Goal: Information Seeking & Learning: Compare options

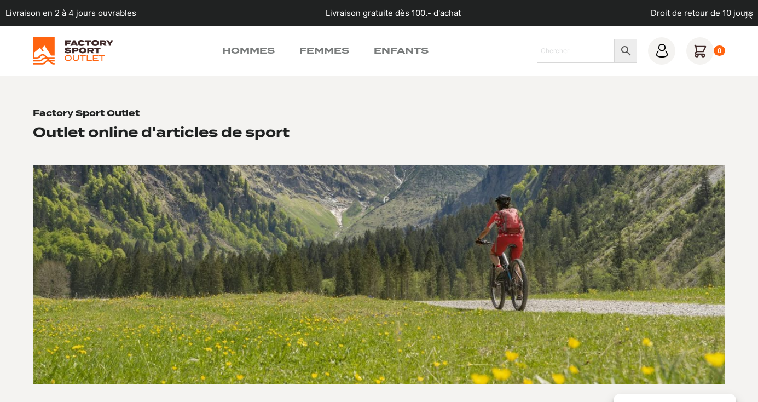
scroll to position [2, 0]
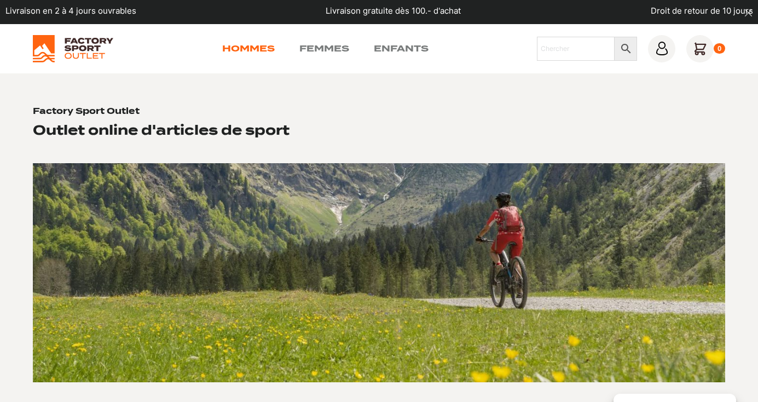
click at [261, 50] on link "Hommes" at bounding box center [248, 48] width 53 height 13
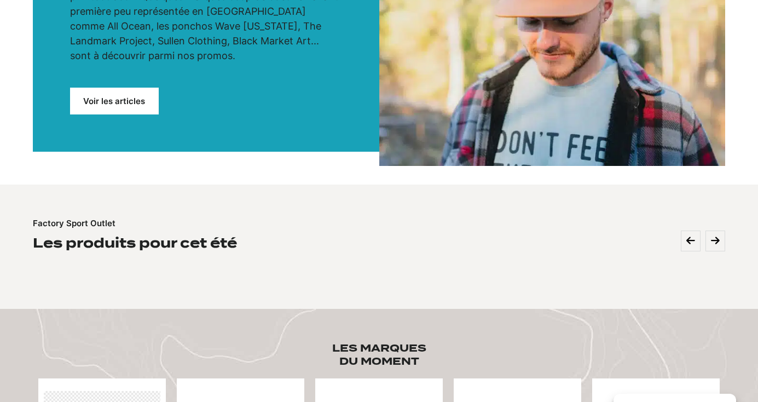
scroll to position [247, 0]
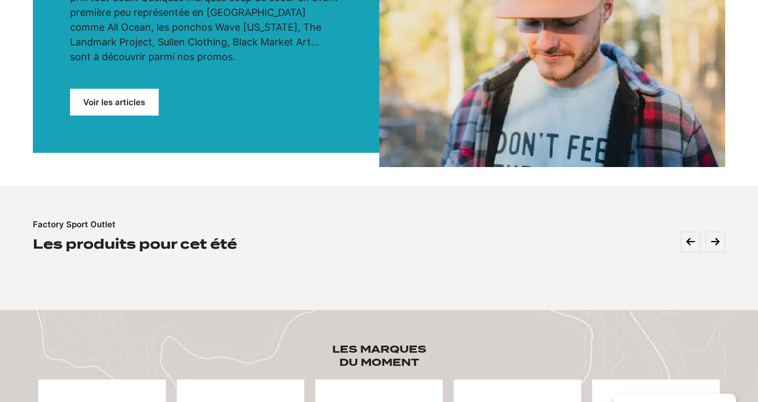
click at [121, 89] on link "Voir les articles" at bounding box center [114, 102] width 89 height 27
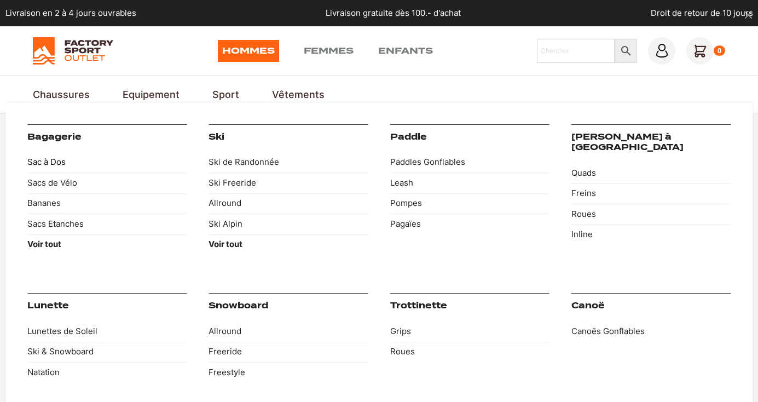
click at [57, 168] on link "Sac à Dos" at bounding box center [106, 162] width 159 height 21
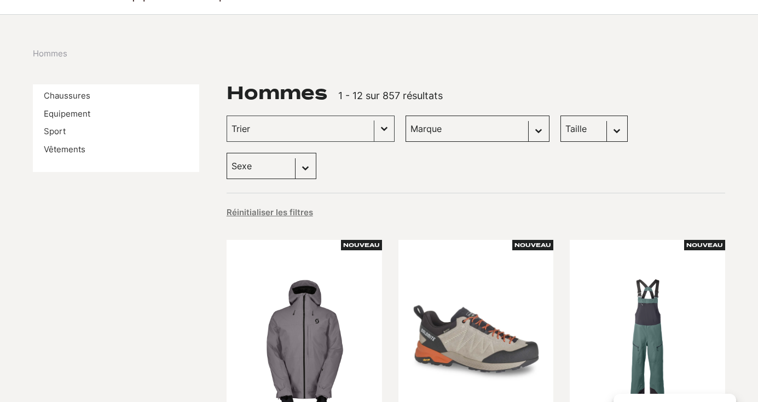
scroll to position [98, 0]
click at [81, 113] on link "Equipement" at bounding box center [67, 114] width 47 height 10
click at [62, 147] on link "Vêtements" at bounding box center [65, 150] width 42 height 10
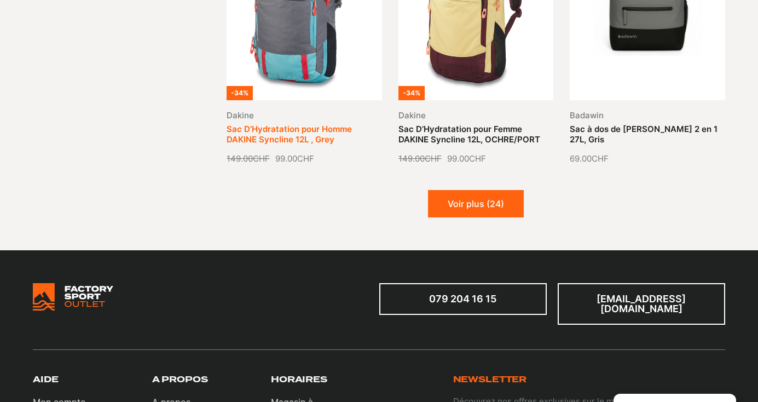
scroll to position [1278, 0]
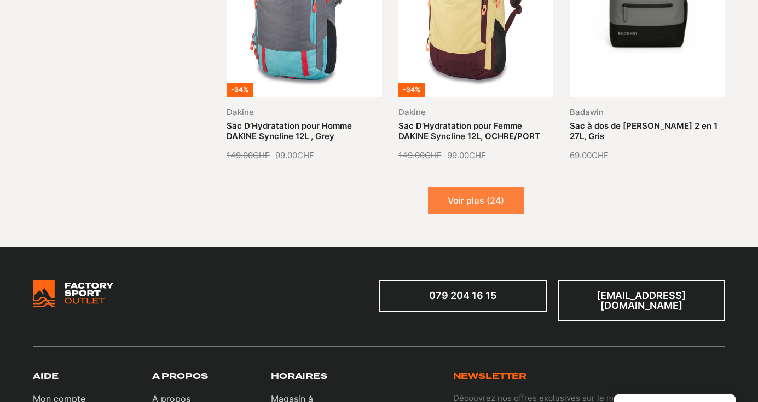
click at [467, 200] on button "Voir plus (24)" at bounding box center [476, 200] width 96 height 27
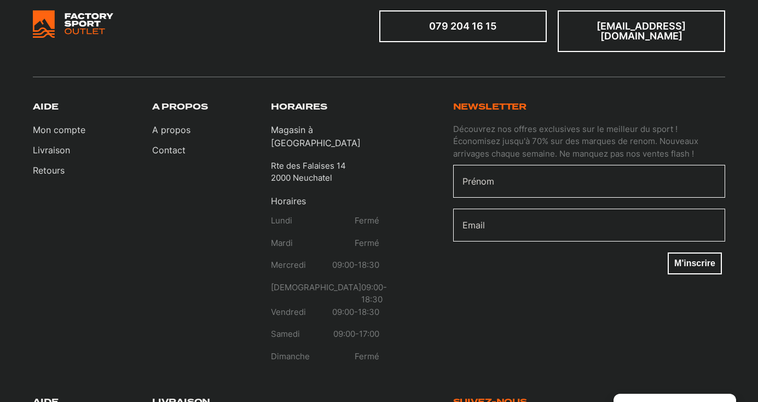
scroll to position [2245, 0]
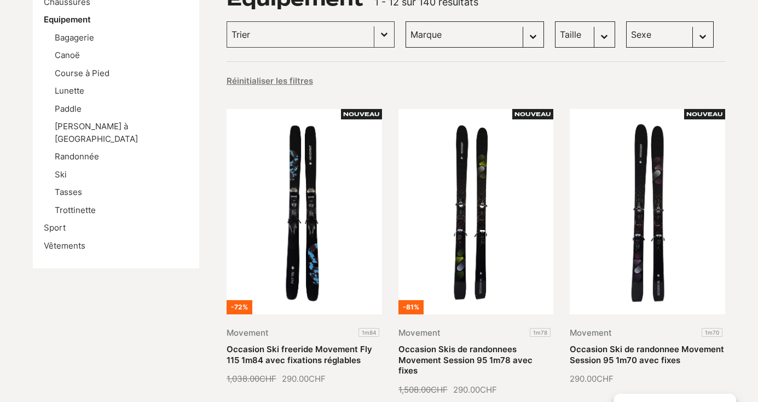
scroll to position [192, 0]
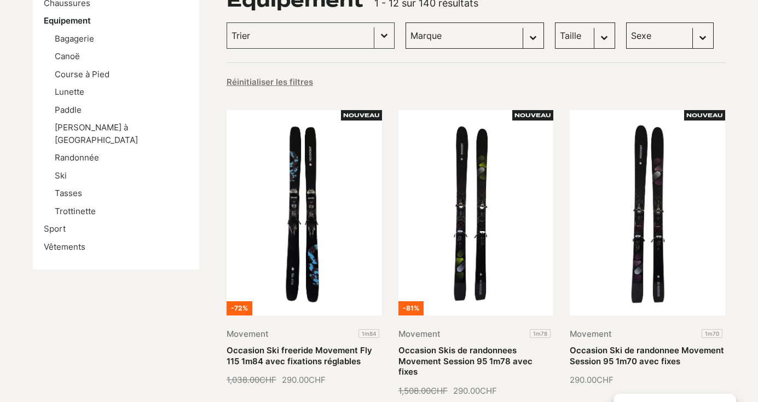
click at [67, 170] on li "Ski" at bounding box center [122, 176] width 134 height 13
click at [62, 170] on link "Ski" at bounding box center [61, 175] width 12 height 10
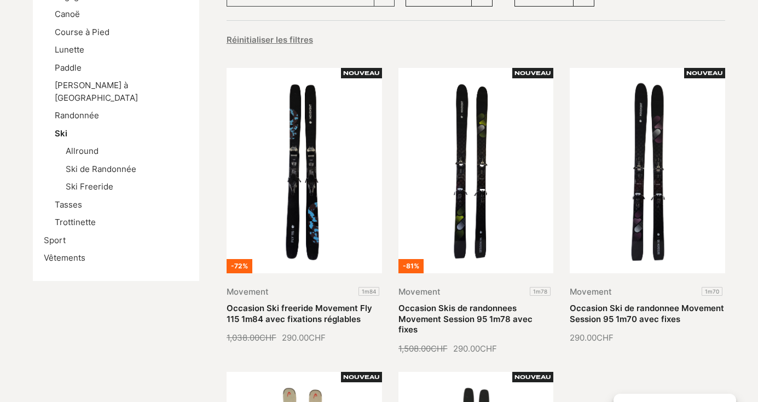
scroll to position [235, 0]
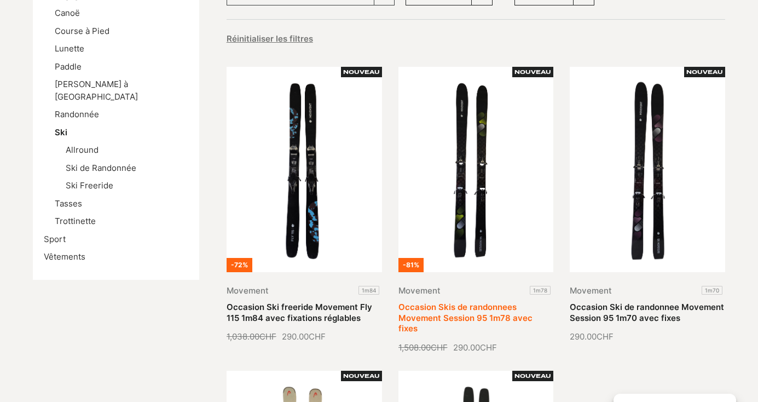
click at [476, 302] on link "Occasion Skis de randonnees Movement Session 95 1m78 avec fixes" at bounding box center [465, 318] width 134 height 32
click at [463, 302] on link "Occasion Skis de randonnees Movement Session 95 1m78 avec fixes" at bounding box center [465, 318] width 134 height 32
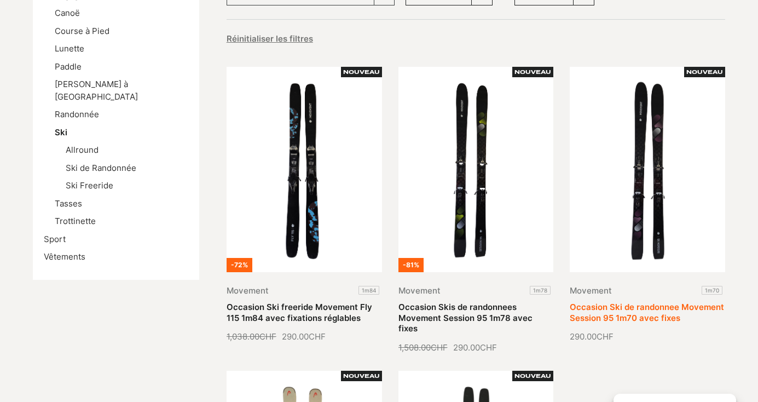
click at [662, 302] on link "Occasion Ski de randonnee Movement Session 95 1m70 avec fixes" at bounding box center [647, 312] width 154 height 21
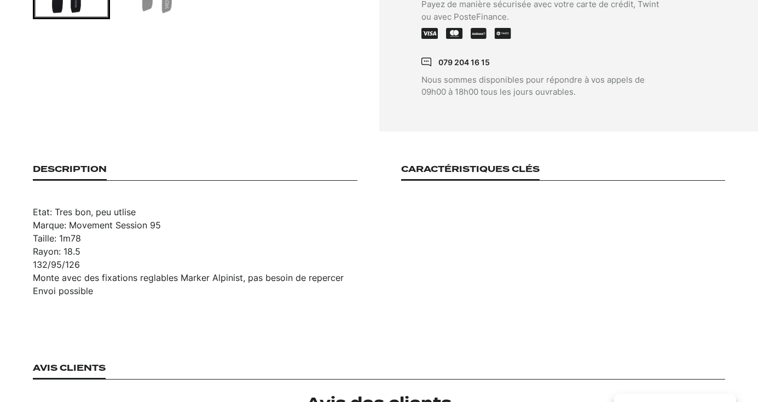
scroll to position [613, 0]
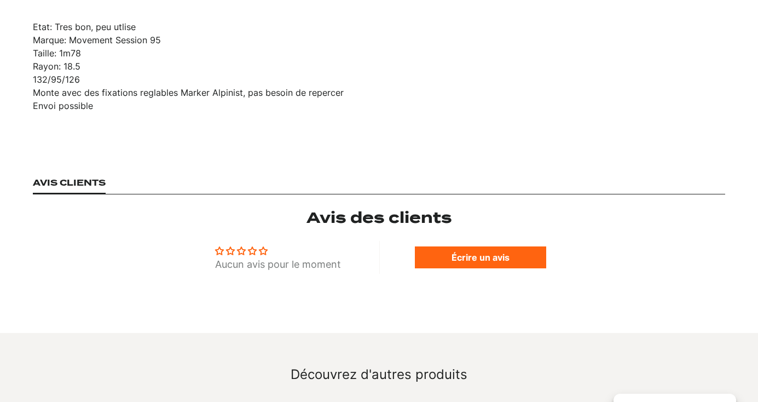
scroll to position [789, 0]
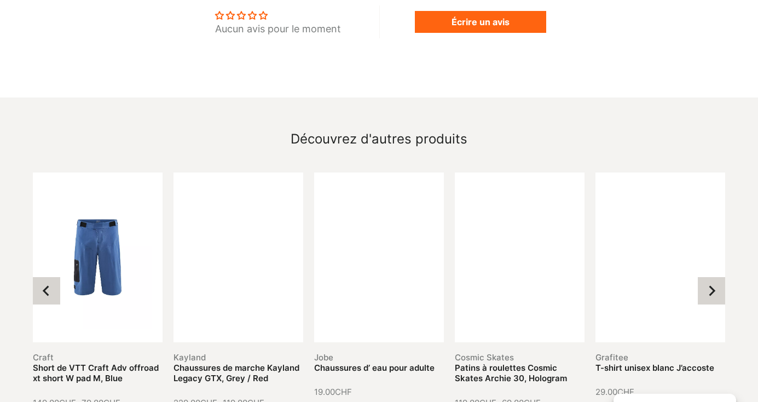
scroll to position [1218, 0]
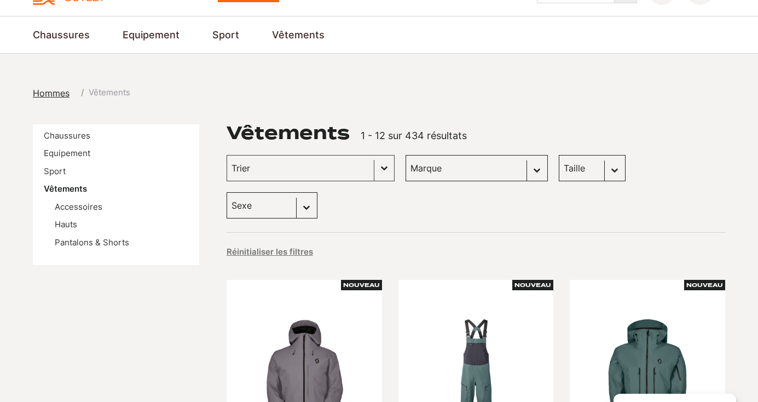
scroll to position [62, 0]
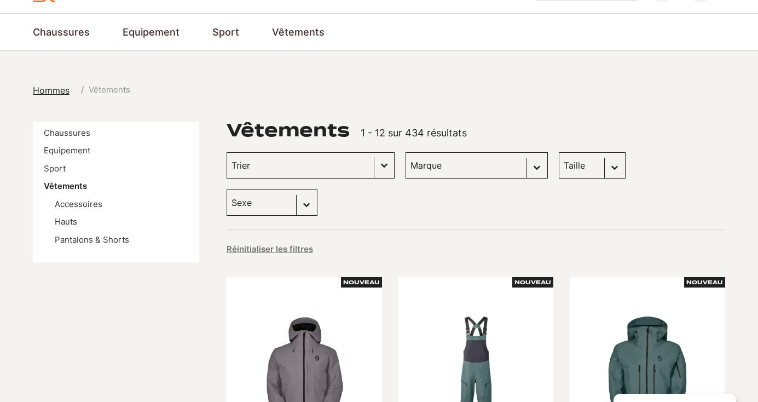
click at [374, 166] on button "Basculer la liste" at bounding box center [384, 165] width 20 height 25
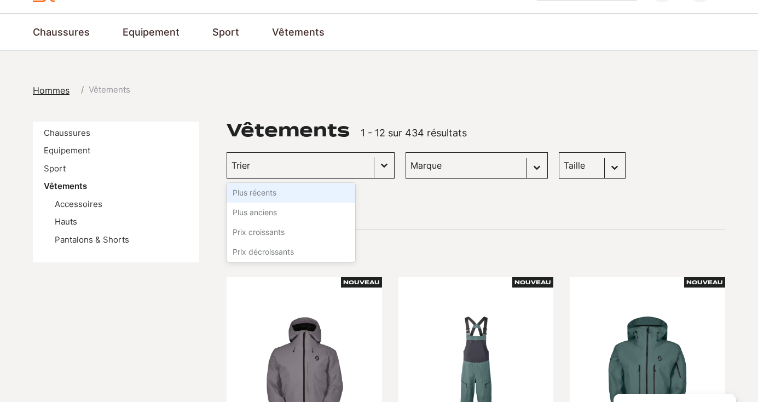
click at [374, 166] on button "Basculer la liste" at bounding box center [384, 165] width 20 height 25
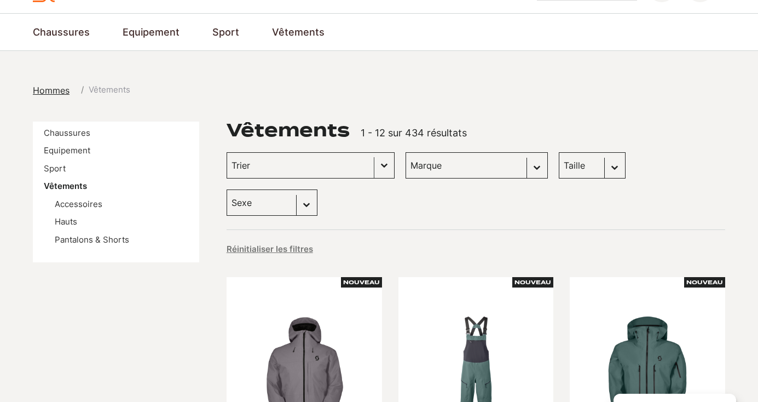
click at [374, 168] on button "Basculer la liste" at bounding box center [384, 165] width 20 height 25
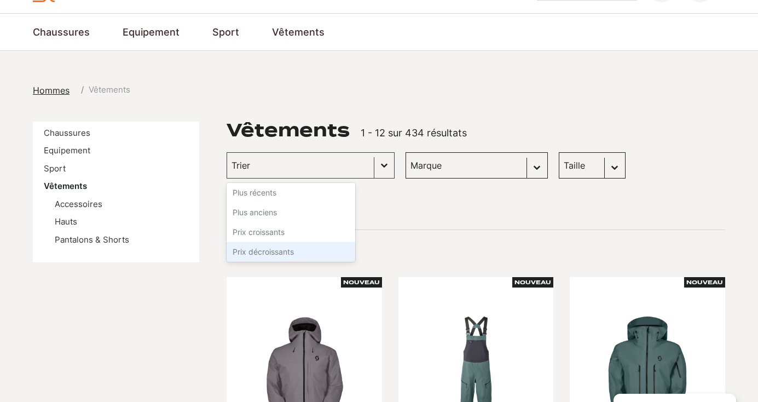
click at [270, 249] on li "Prix décroissants" at bounding box center [291, 252] width 129 height 20
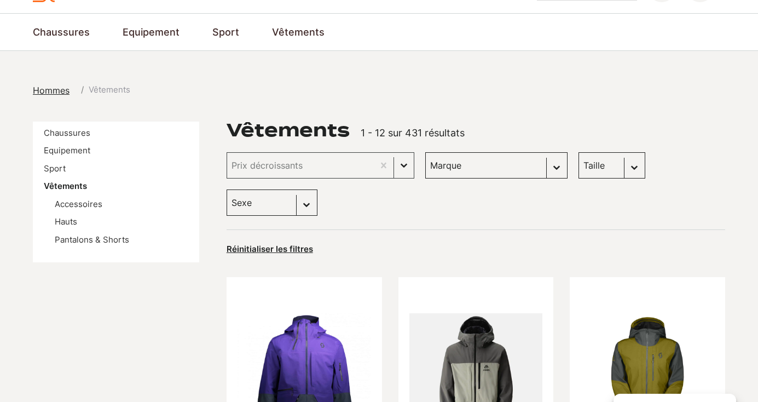
click at [591, 170] on select "Taille L (43) M (42) XL (22) S (16) L/XL (10) XXL (8) XS/S (6) 32 (2) 37-41 (2)…" at bounding box center [612, 165] width 67 height 26
click at [579, 152] on select "Taille L (43) M (42) XL (22) S (16) L/XL (10) XXL (8) XS/S (6) 32 (2) 37-41 (2)…" at bounding box center [612, 165] width 67 height 26
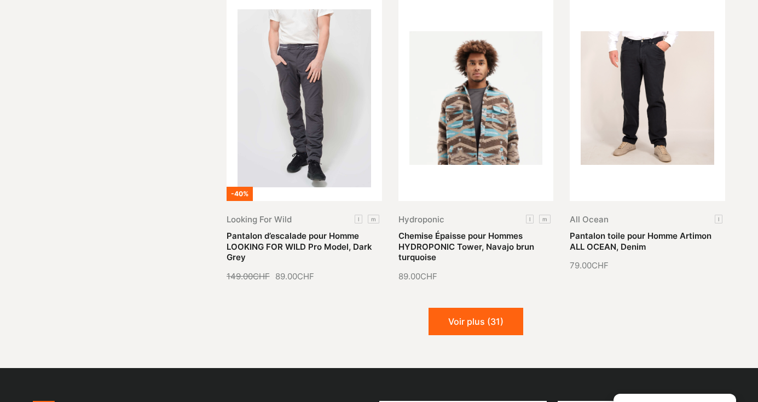
scroll to position [1347, 0]
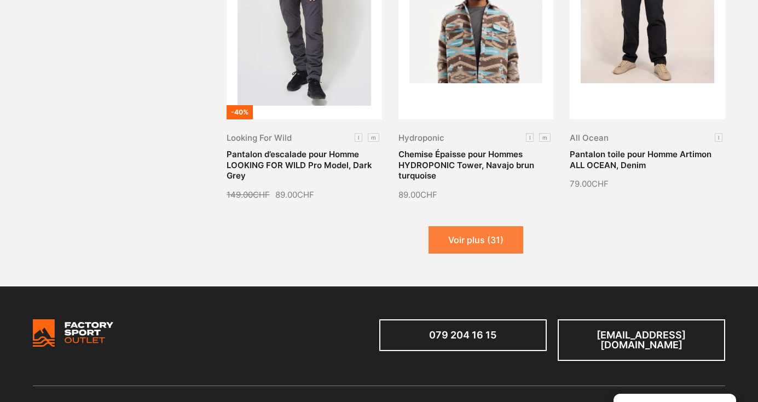
click at [493, 226] on button "Voir plus (31)" at bounding box center [476, 239] width 95 height 27
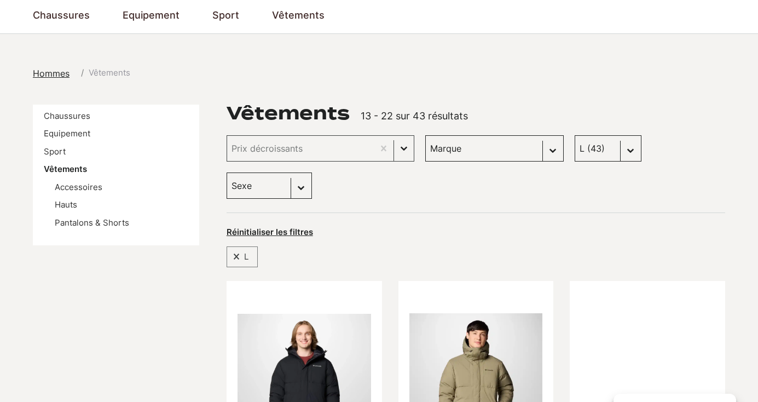
scroll to position [38, 0]
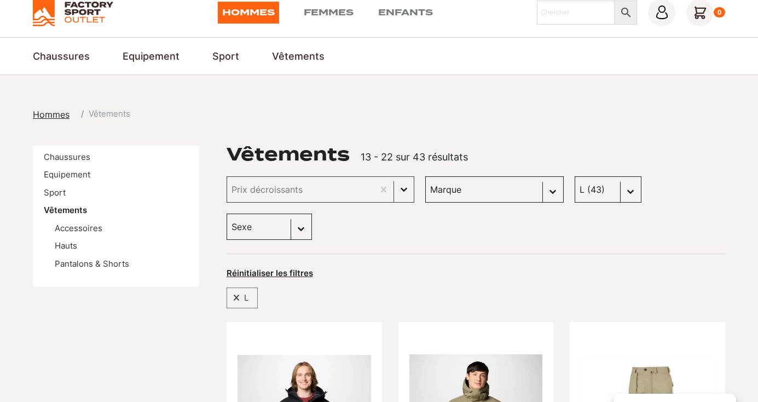
click at [588, 190] on select "Taille L (43) M (43) XL (22) S (16) L/XL (10) XXL (8) XS/S (6) 32 (2) 37-41 (2)…" at bounding box center [608, 189] width 67 height 26
select select "m"
click at [575, 176] on select "Taille L (43) M (43) XL (22) S (16) L/XL (10) XXL (8) XS/S (6) 32 (2) 37-41 (2)…" at bounding box center [608, 189] width 67 height 26
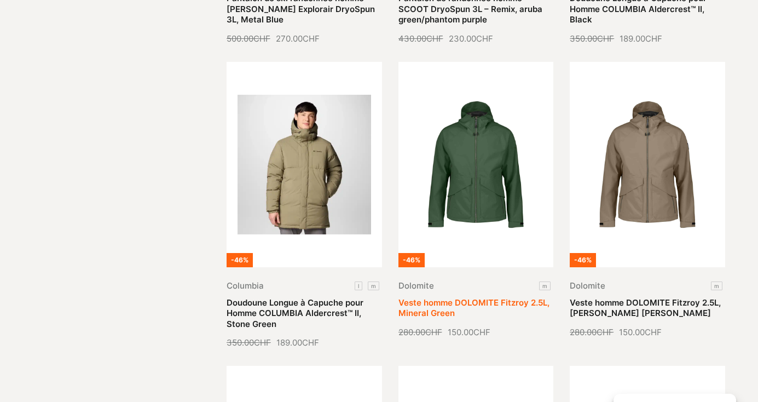
scroll to position [605, 0]
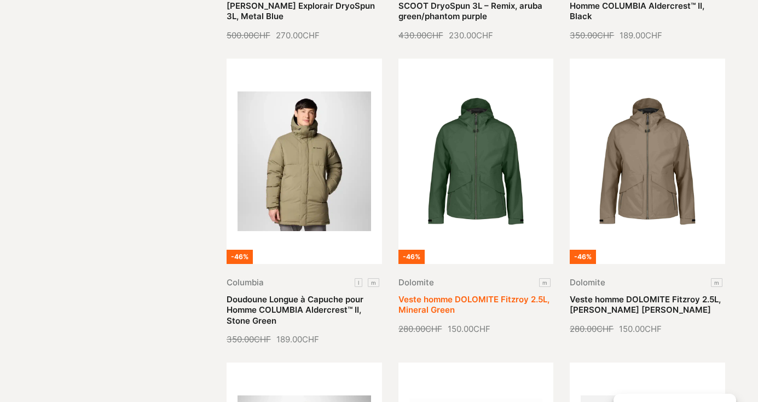
click at [487, 294] on link "Veste homme DOLOMITE Fitzroy 2.5L, Mineral Green" at bounding box center [473, 304] width 151 height 21
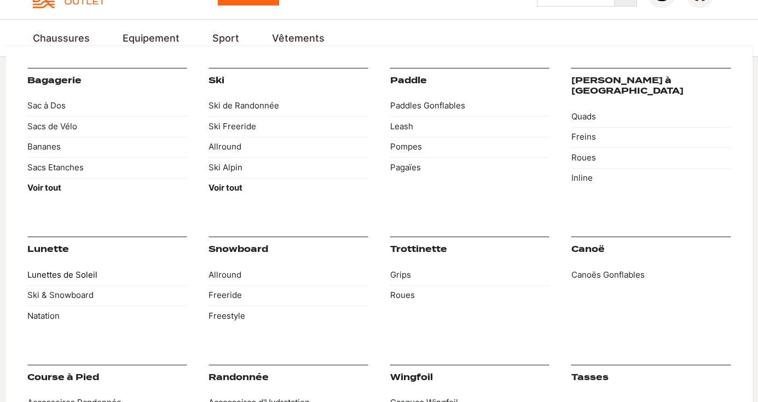
scroll to position [57, 0]
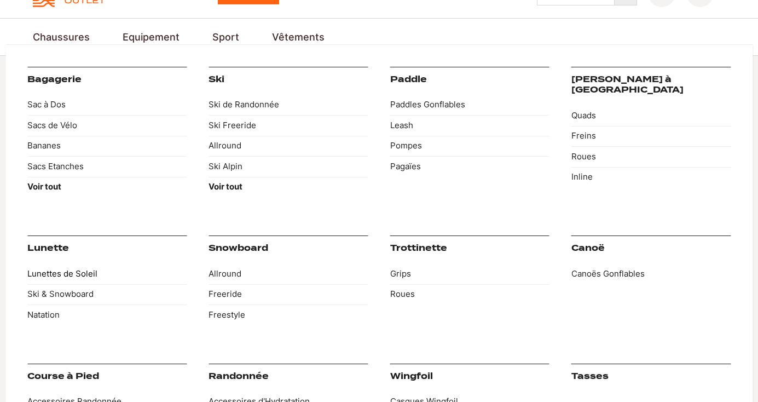
click at [78, 274] on link "Lunettes de Soleil" at bounding box center [106, 273] width 159 height 21
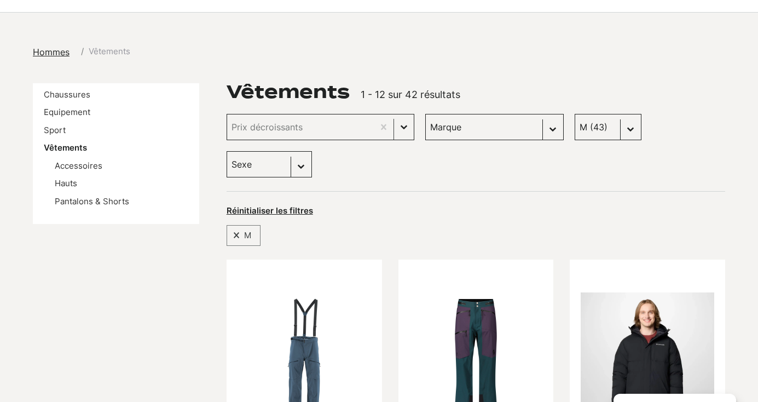
scroll to position [101, 0]
click at [63, 99] on li "Chaussures" at bounding box center [116, 94] width 145 height 13
click at [66, 95] on link "Chaussures" at bounding box center [67, 94] width 47 height 10
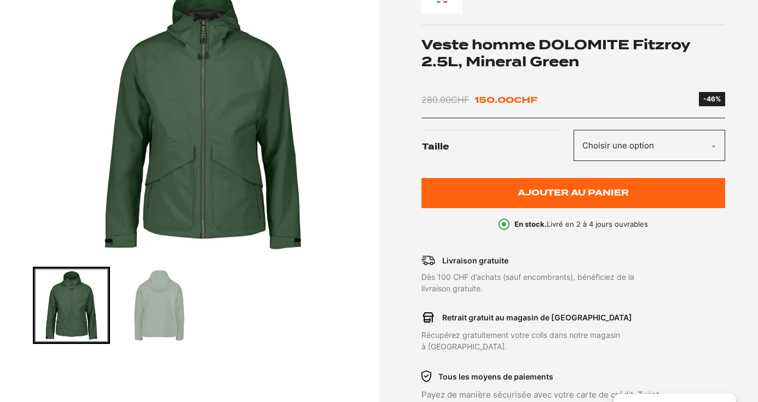
scroll to position [205, 0]
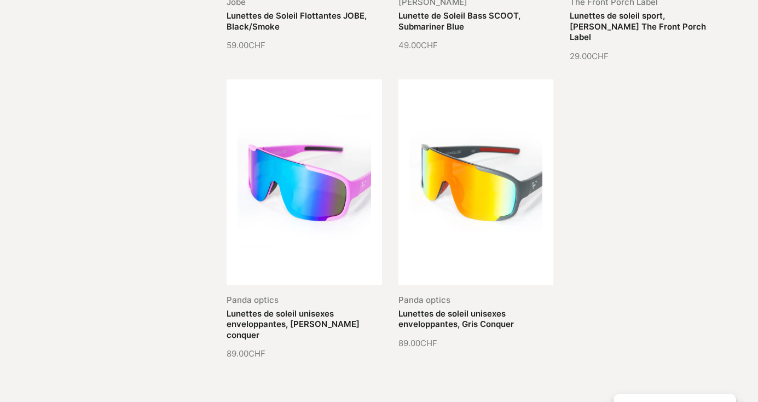
scroll to position [807, 0]
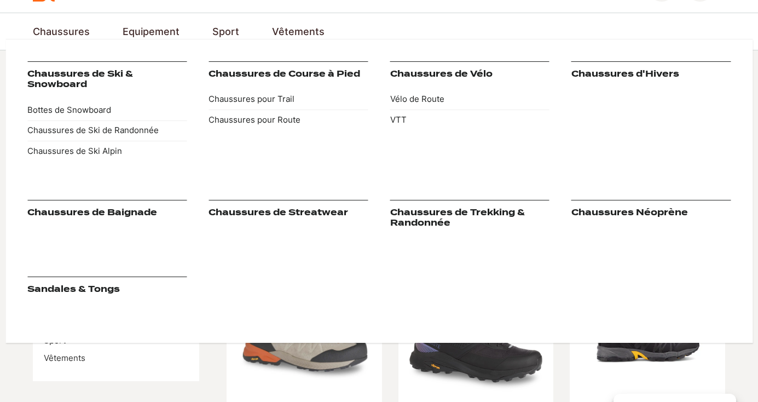
scroll to position [64, 0]
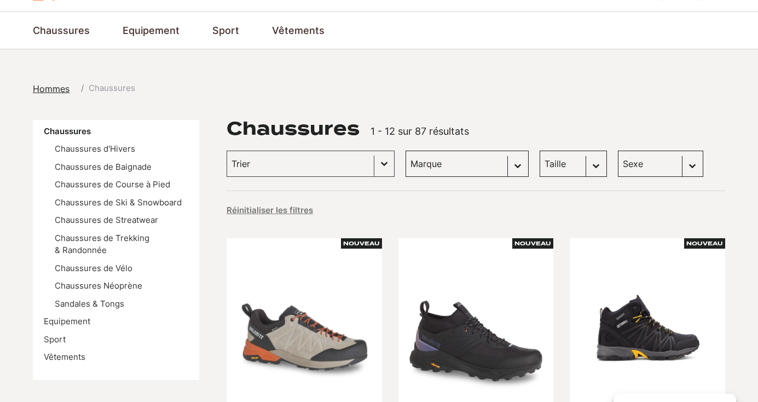
click at [553, 160] on select "Taille 45 (4) 40.5 (3) 42 (3) 43 (3) 41 (2) 42.5 (2) 43.5 (2) 44 (2) 45.5 (2) 4…" at bounding box center [573, 164] width 67 height 26
click at [540, 151] on select "Taille 45 (4) 40.5 (3) 42 (3) 43 (3) 41 (2) 42.5 (2) 43.5 (2) 44 (2) 45.5 (2) 4…" at bounding box center [573, 164] width 67 height 26
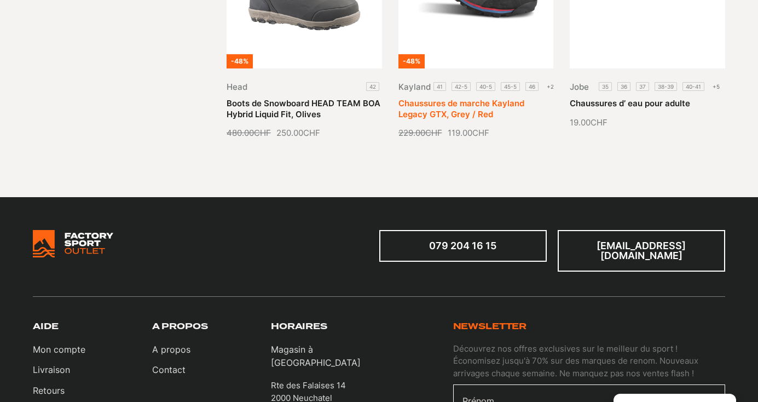
scroll to position [222, 0]
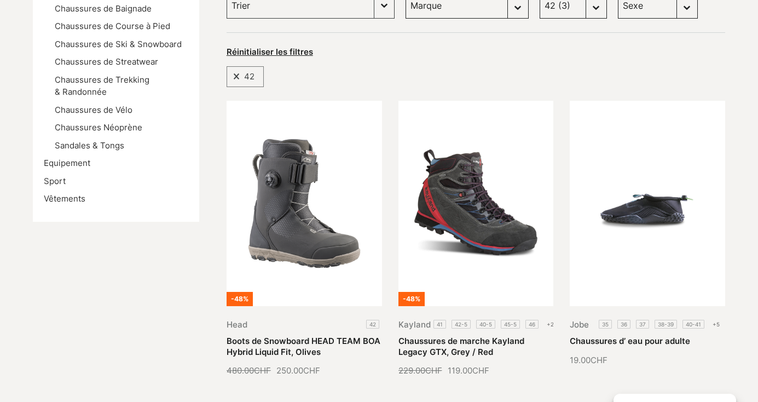
click at [555, 9] on select "Taille 45 (4) 40.5 (3) 42 (3) 43 (3) 41 (2) 42.5 (2) 43.5 (2) 44 (2) 45.5 (2) 4…" at bounding box center [573, 5] width 67 height 26
click at [540, 0] on select "Taille 45 (4) 40.5 (3) 42 (3) 43 (3) 41 (2) 42.5 (2) 43.5 (2) 44 (2) 45.5 (2) 4…" at bounding box center [573, 5] width 67 height 26
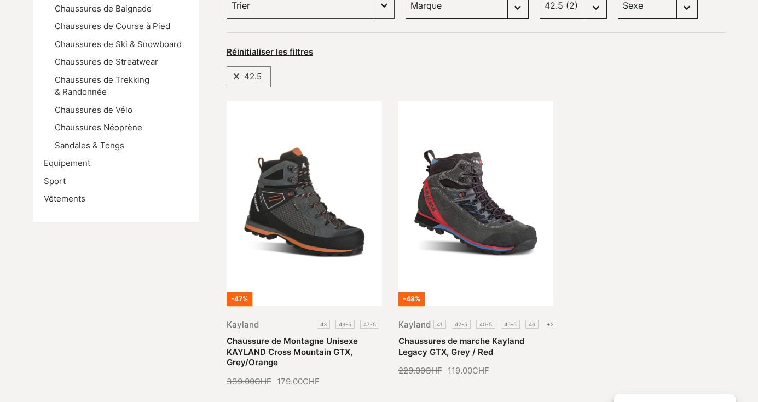
click at [554, 11] on select "Taille 45 (4) 40.5 (3) 42 (3) 43 (3) 41 (2) 42.5 (2) 43.5 (2) 44 (2) 45.5 (2) 4…" at bounding box center [573, 5] width 67 height 26
click at [540, 0] on select "Taille 45 (4) 40.5 (3) 42 (3) 43 (3) 41 (2) 42.5 (2) 43.5 (2) 44 (2) 45.5 (2) 4…" at bounding box center [573, 5] width 67 height 26
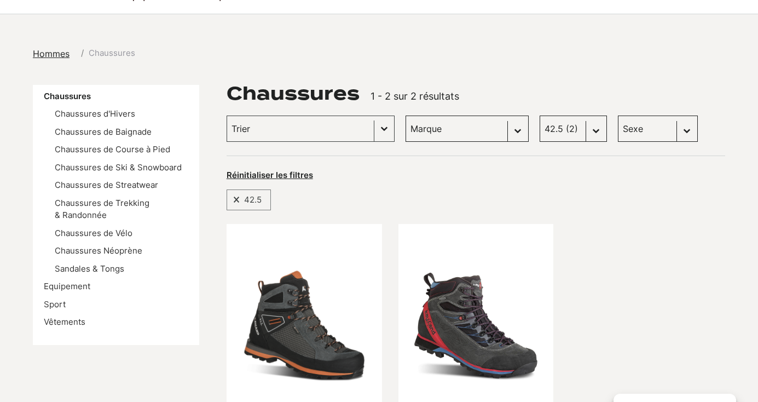
scroll to position [93, 0]
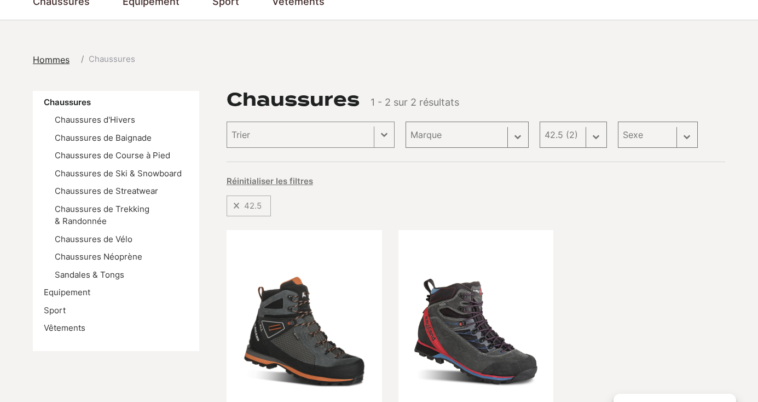
select select "42"
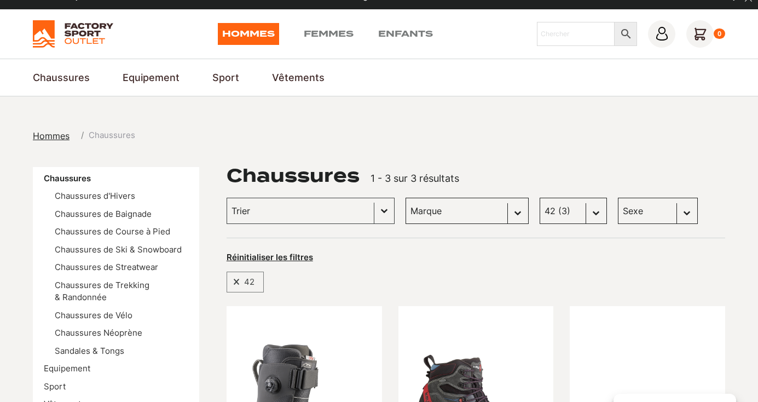
scroll to position [18, 0]
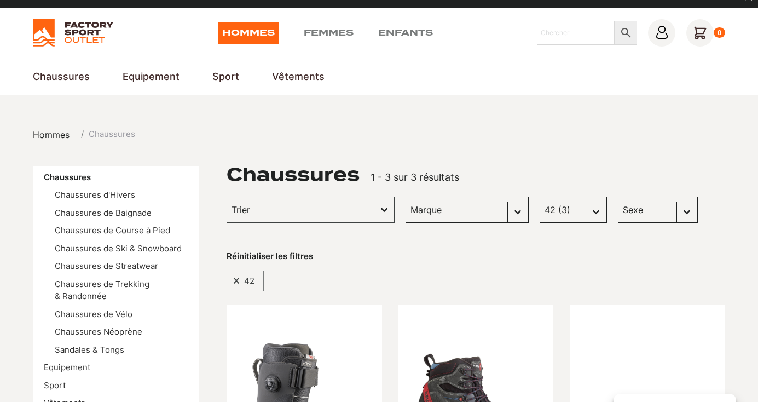
click at [250, 30] on link "Hommes" at bounding box center [248, 33] width 61 height 22
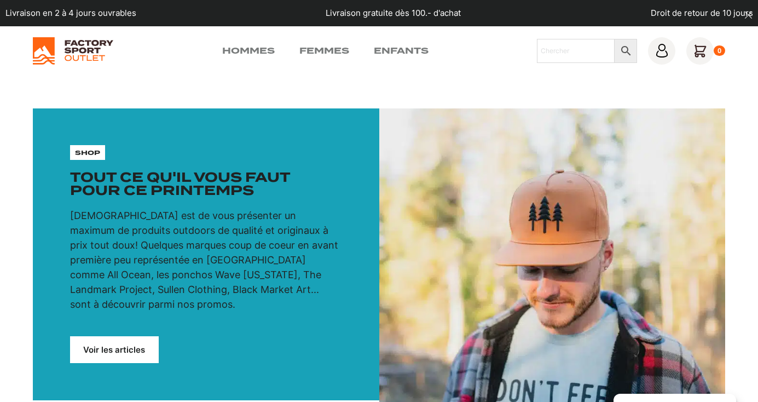
click at [111, 336] on link "Voir les articles" at bounding box center [114, 349] width 89 height 27
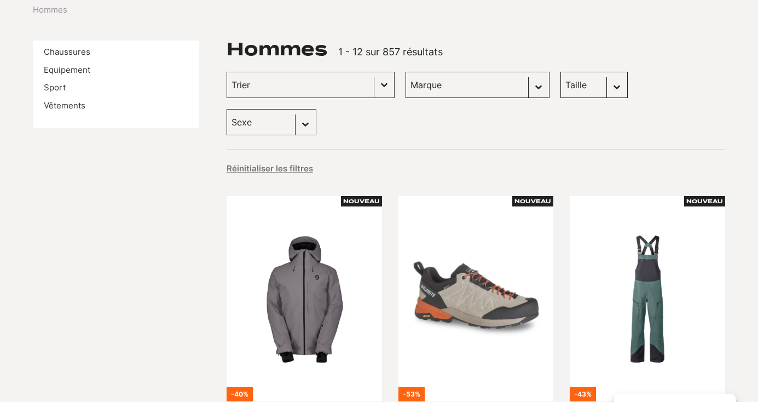
scroll to position [144, 0]
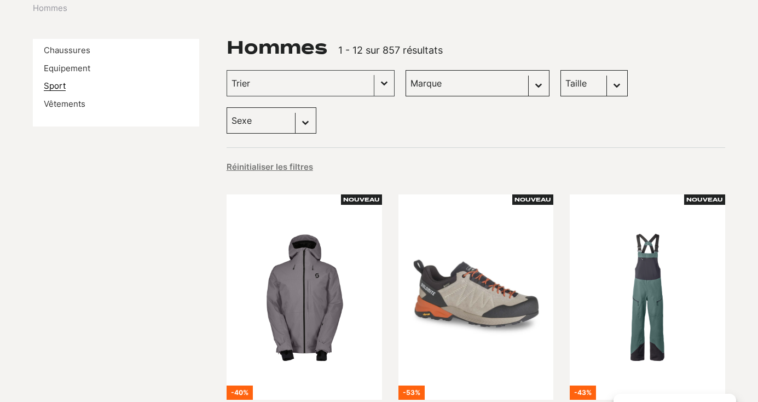
click at [54, 84] on link "Sport" at bounding box center [55, 85] width 22 height 10
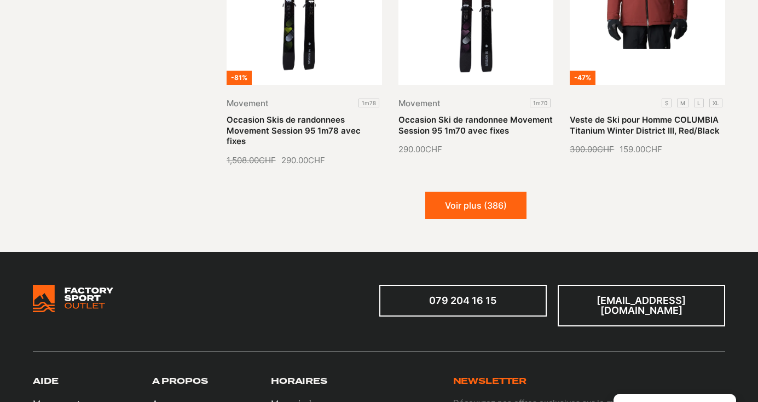
scroll to position [1349, 0]
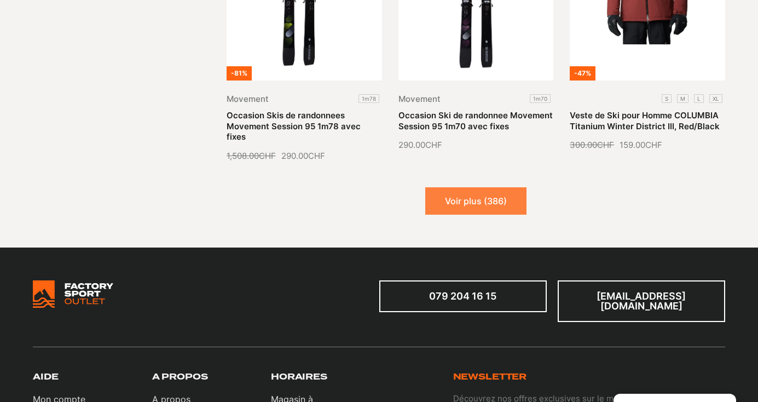
click at [498, 187] on button "Voir plus (386)" at bounding box center [475, 200] width 101 height 27
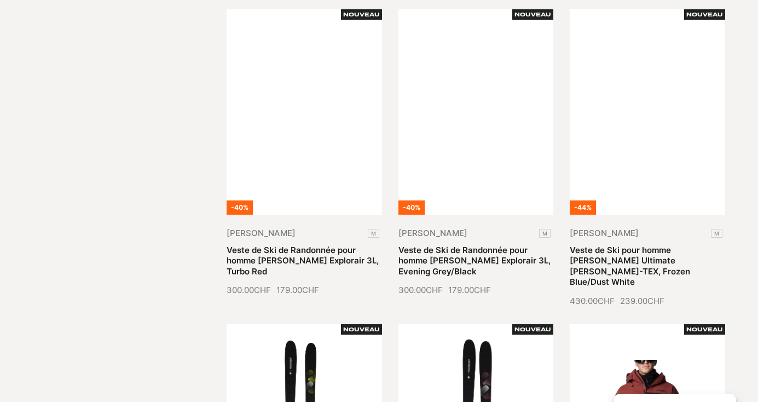
scroll to position [257, 0]
